Goal: Obtain resource: Download file/media

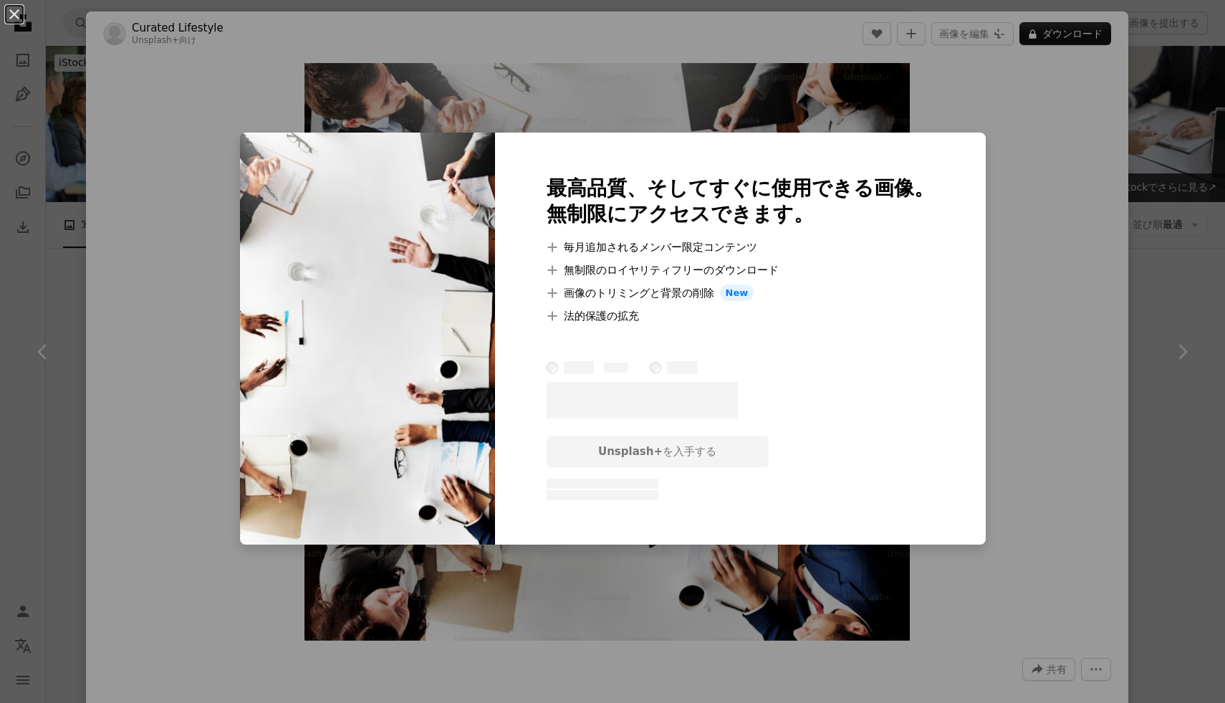
scroll to position [1030, 0]
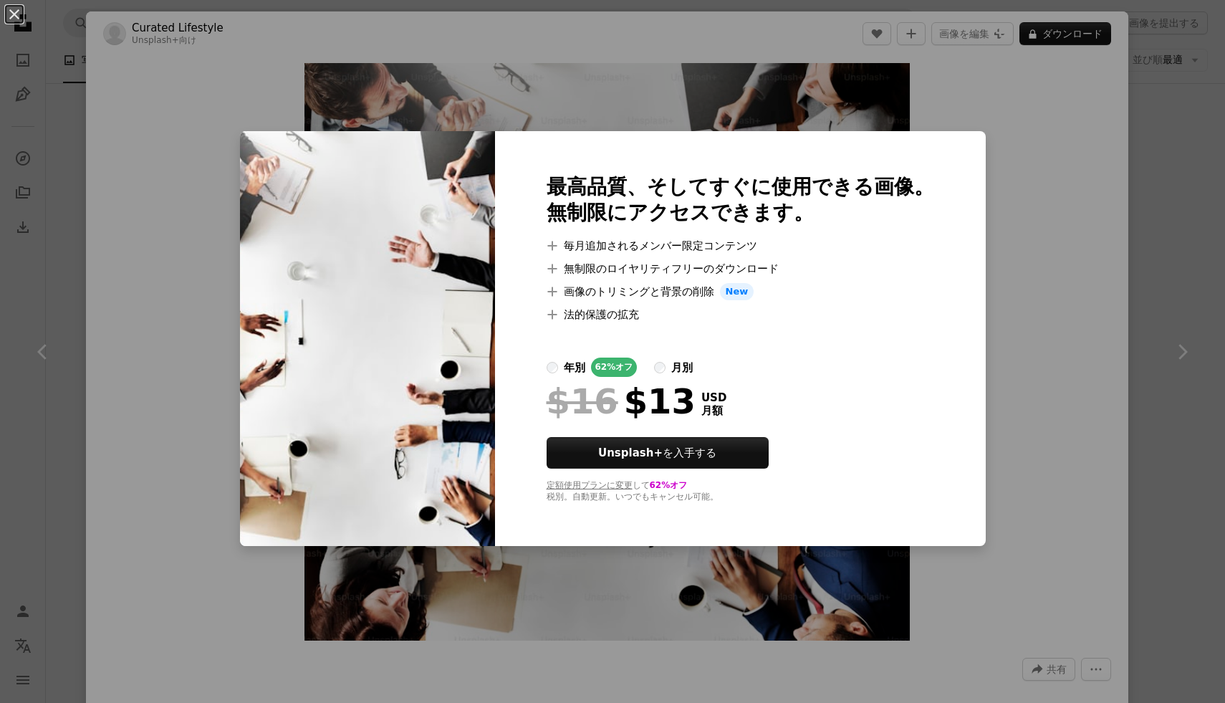
click at [559, 362] on label "年別 62% オフ" at bounding box center [592, 366] width 91 height 19
click at [161, 310] on div "An X shape 最高品質、そしてすぐに使用できる画像。 無制限にアクセスできます。 A plus sign 毎月追加されるメンバー限定コンテンツ A p…" at bounding box center [612, 351] width 1225 height 703
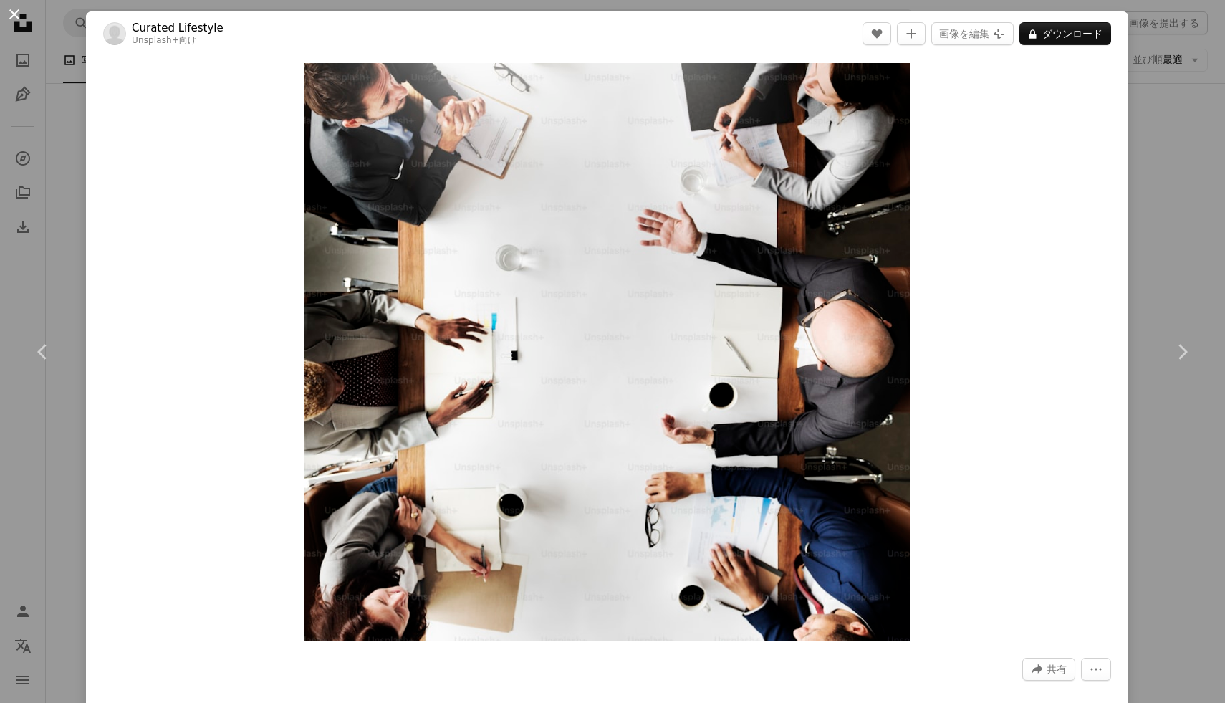
click at [15, 16] on button "An X shape" at bounding box center [14, 14] width 17 height 17
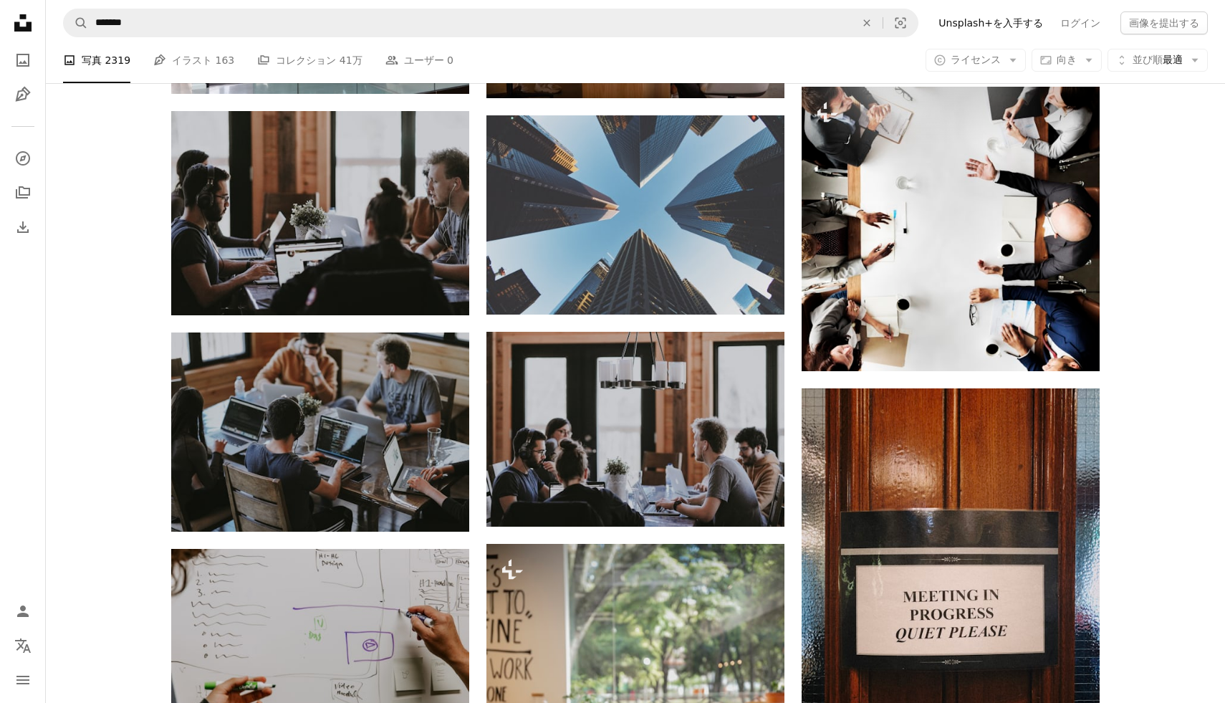
scroll to position [1339, 0]
